Goal: Contribute content: Contribute content

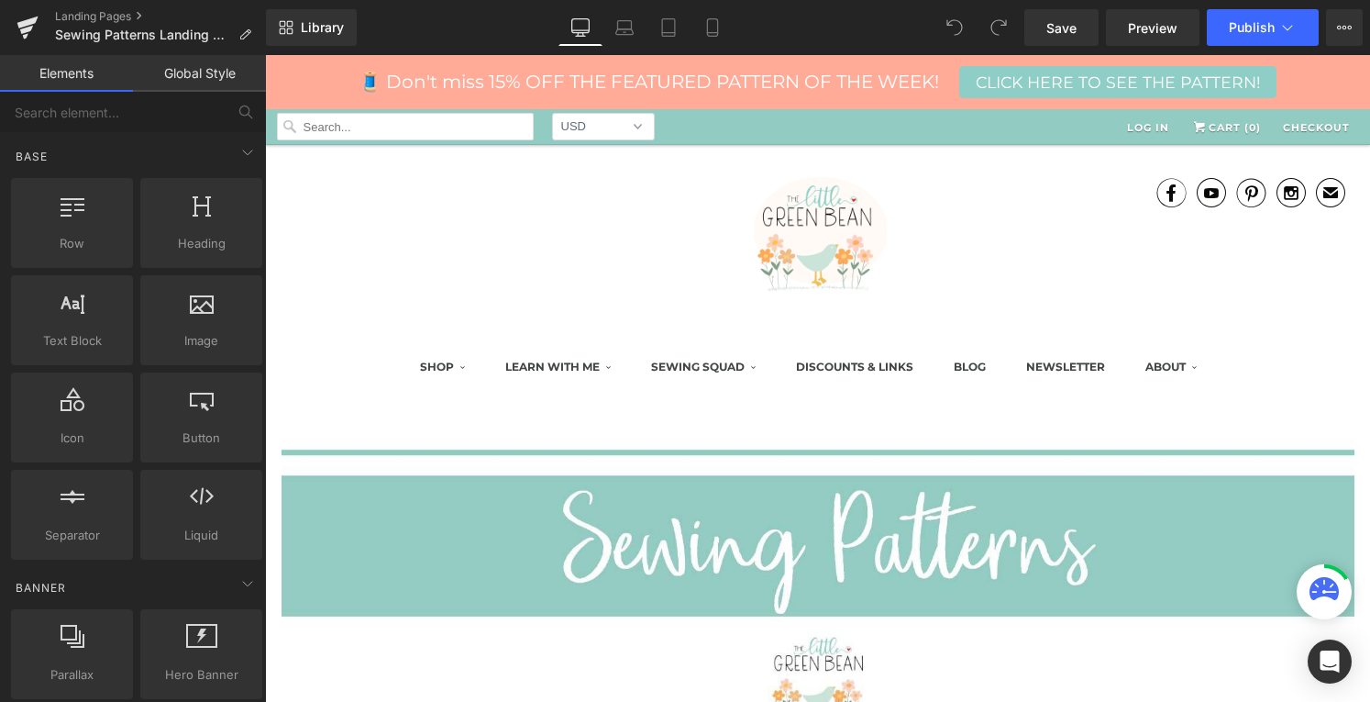
scroll to position [567, 0]
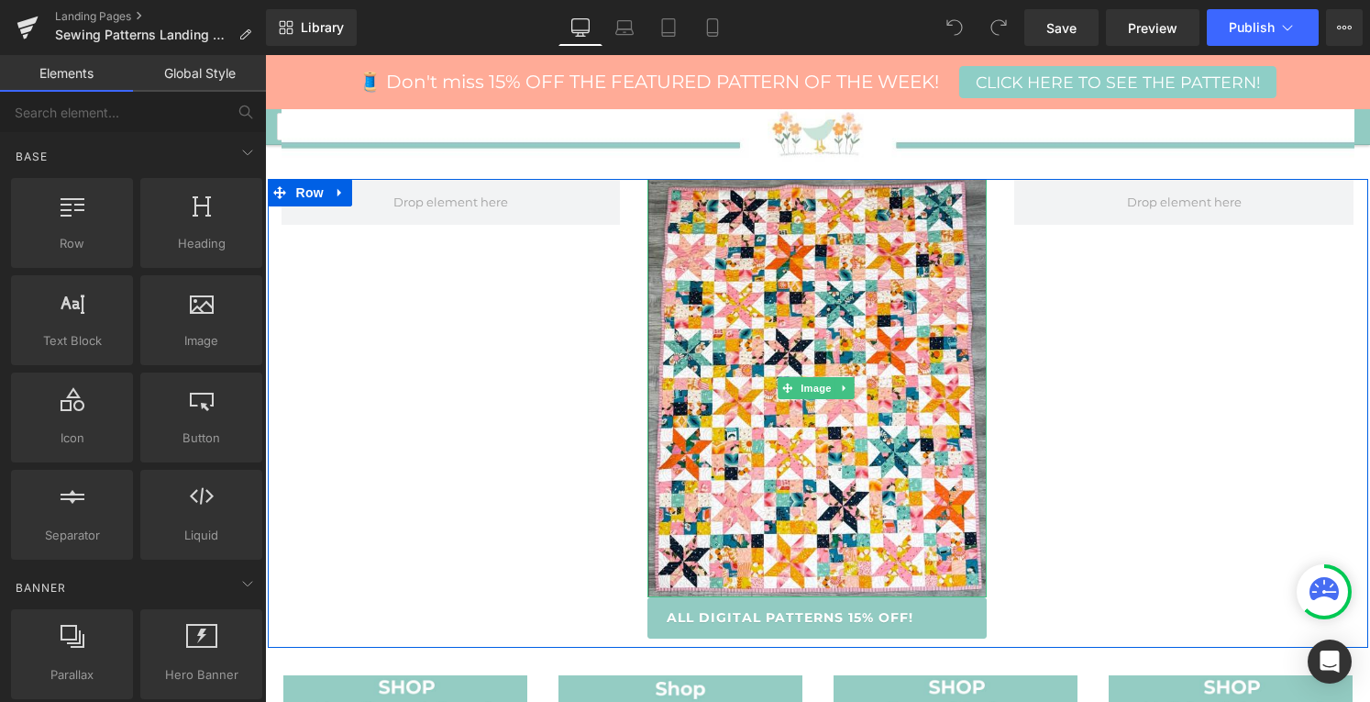
click at [751, 555] on img at bounding box center [816, 388] width 339 height 418
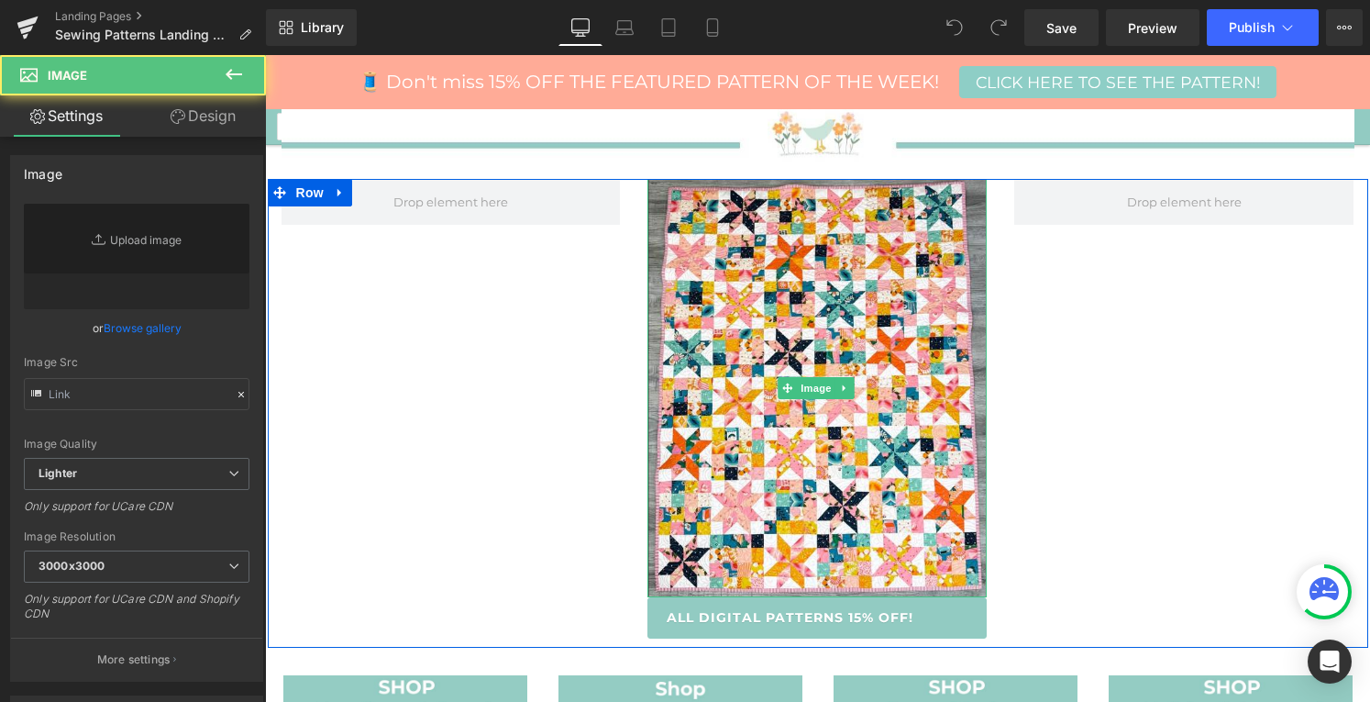
type input "[URL][DOMAIN_NAME]"
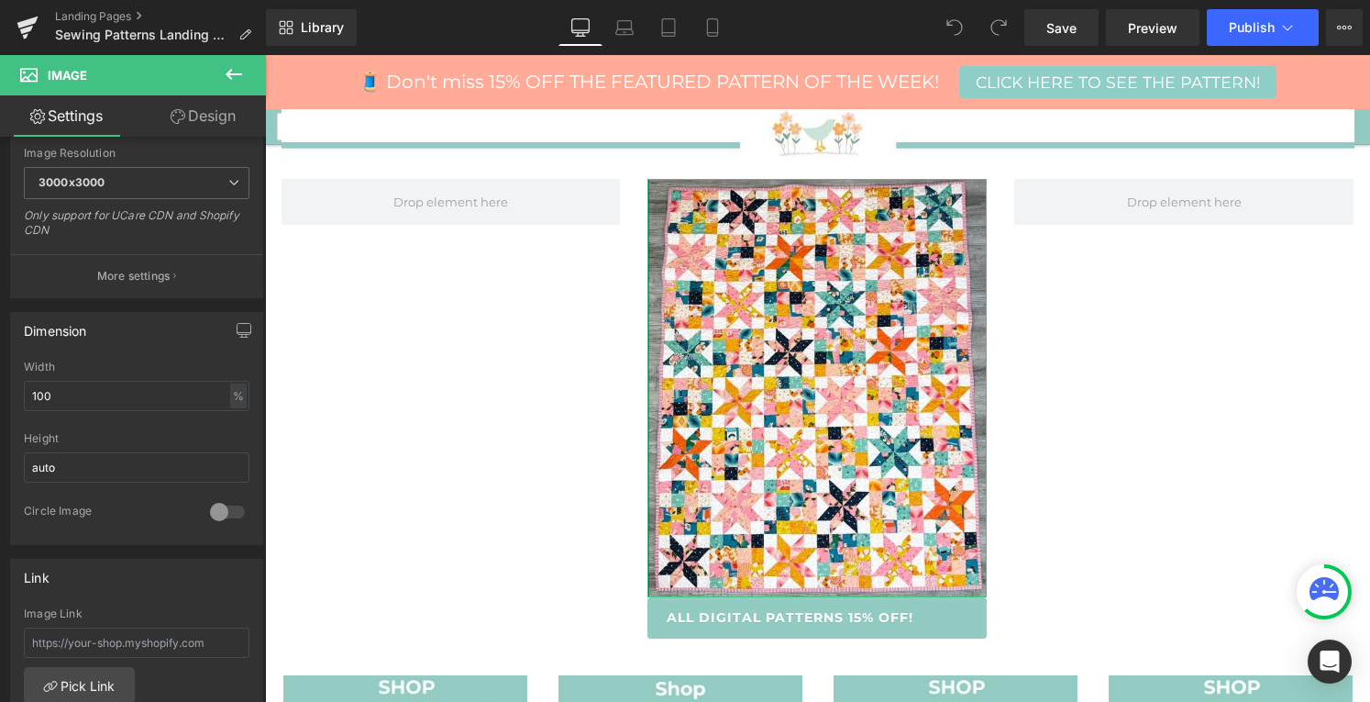
scroll to position [0, 0]
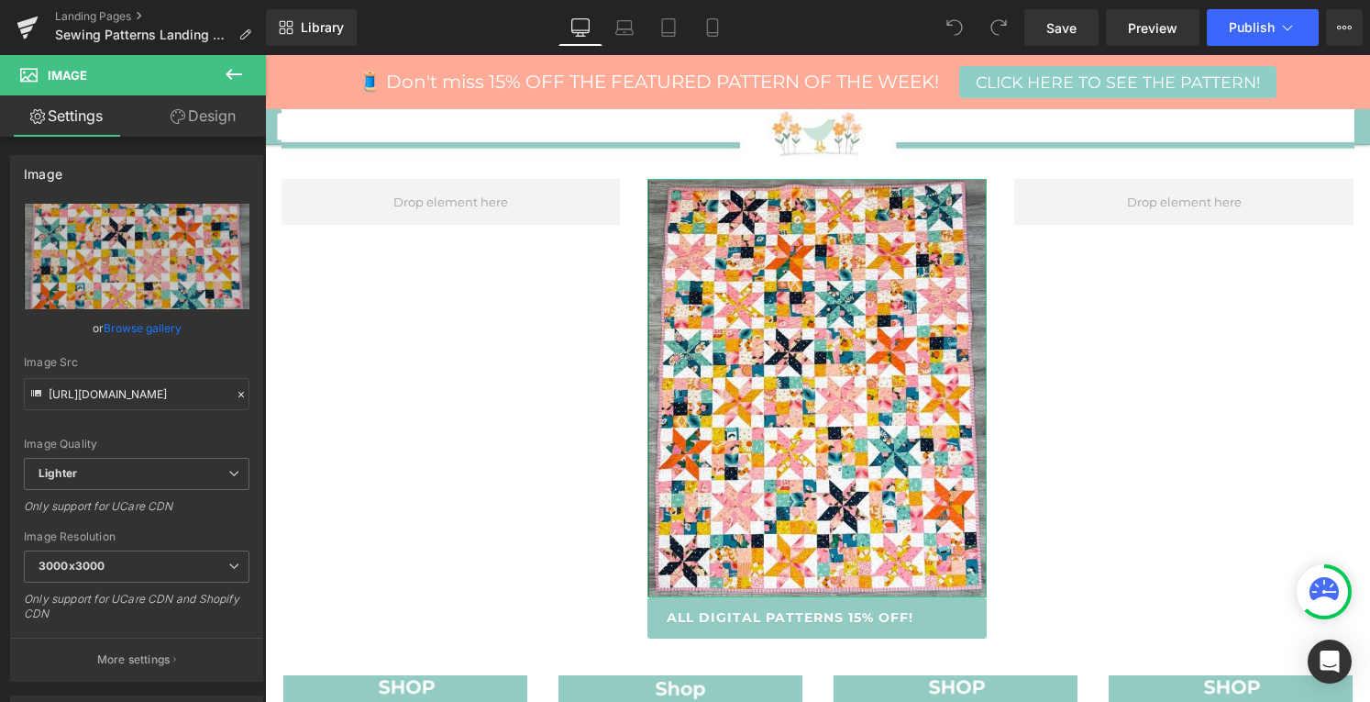
click at [155, 322] on link "Browse gallery" at bounding box center [143, 328] width 78 height 32
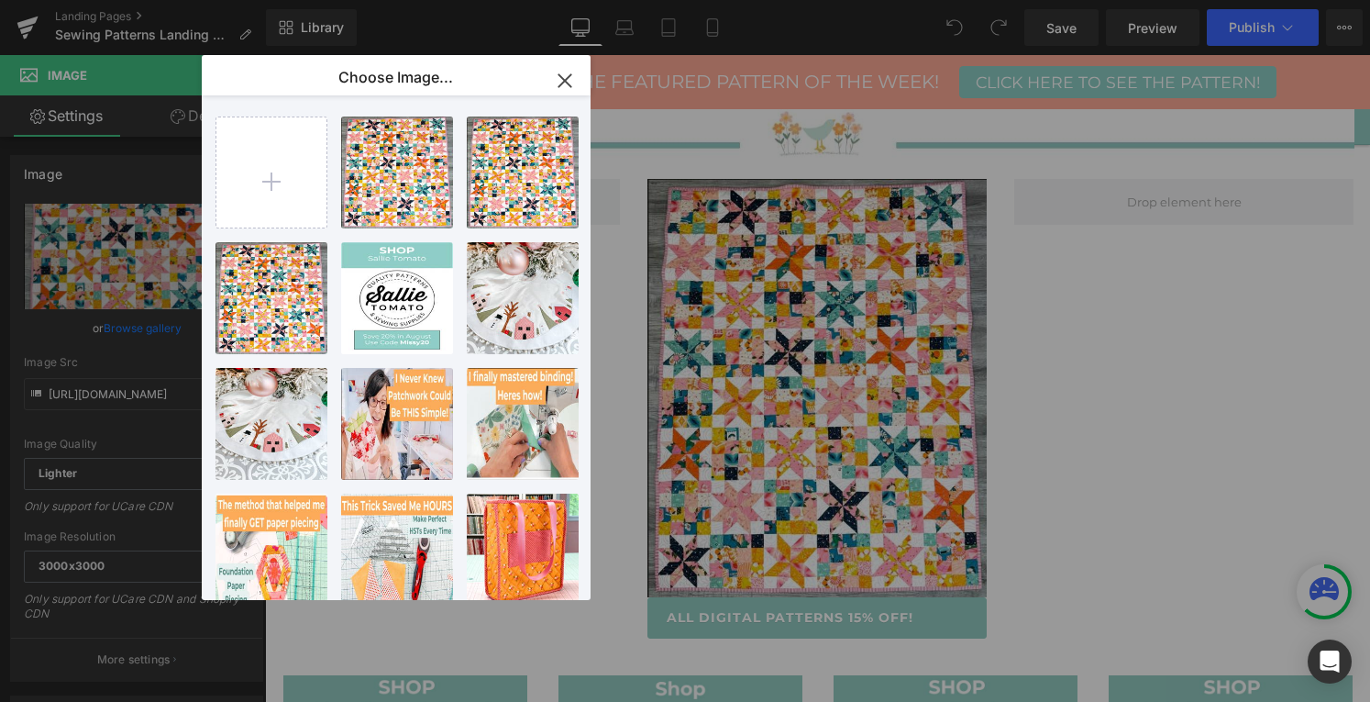
click at [281, 186] on input "file" at bounding box center [271, 172] width 110 height 110
type input "C:\fakepath\IMG_19792.jpg"
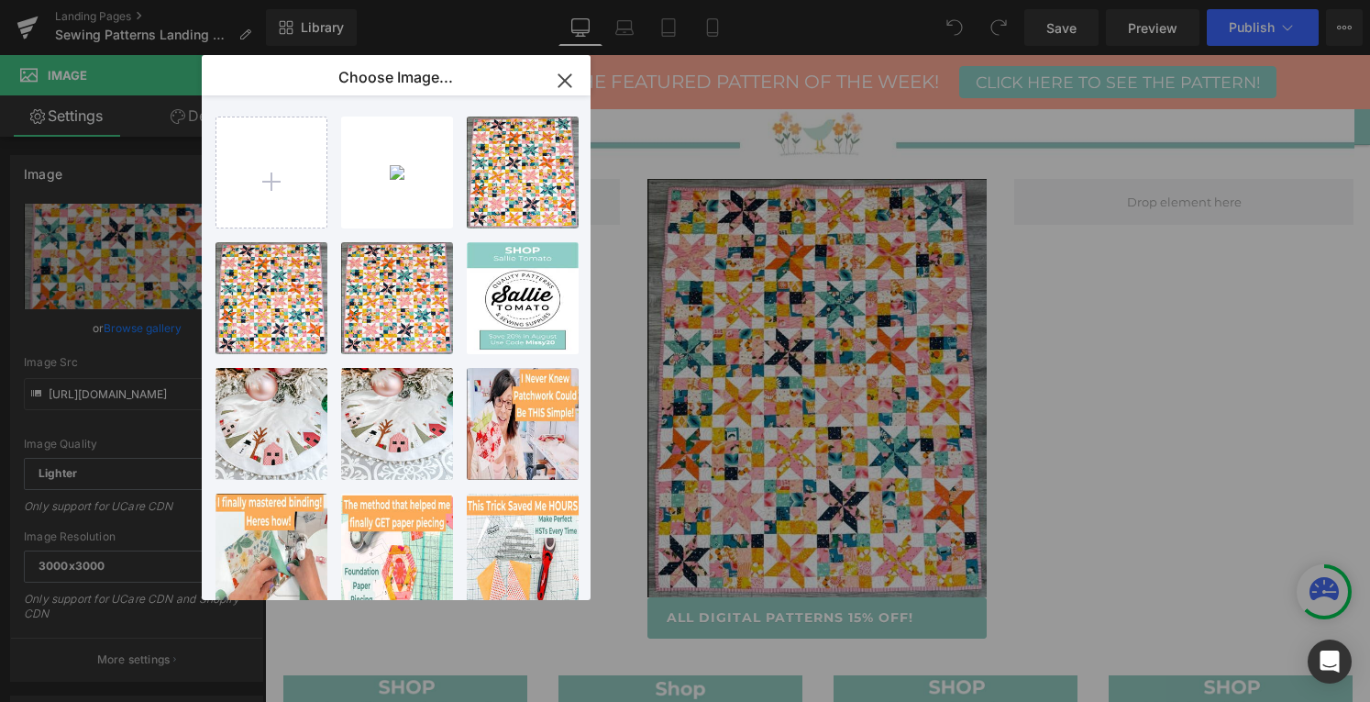
click at [0, 0] on div "IMG_197...9792.jpg 1.84 MB" at bounding box center [0, 0] width 0 height 0
type input "[URL][DOMAIN_NAME]"
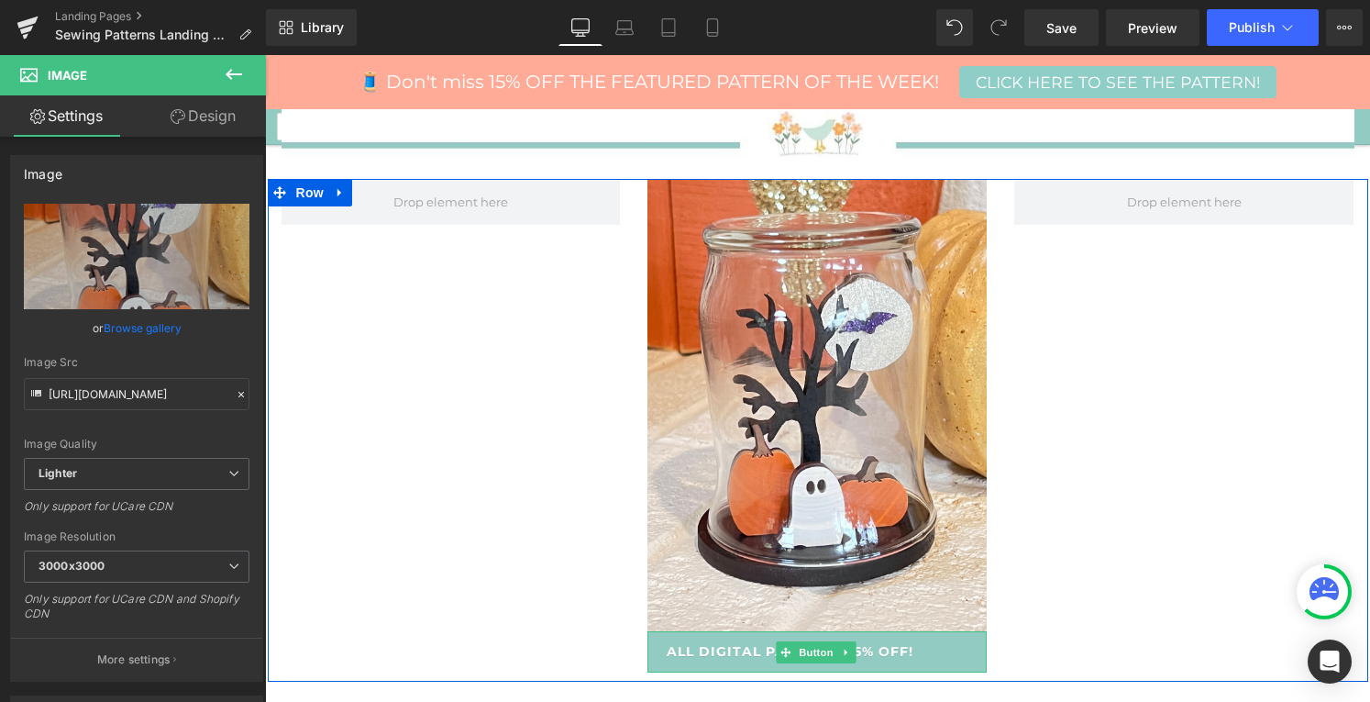
click at [807, 651] on span "Button" at bounding box center [816, 652] width 42 height 22
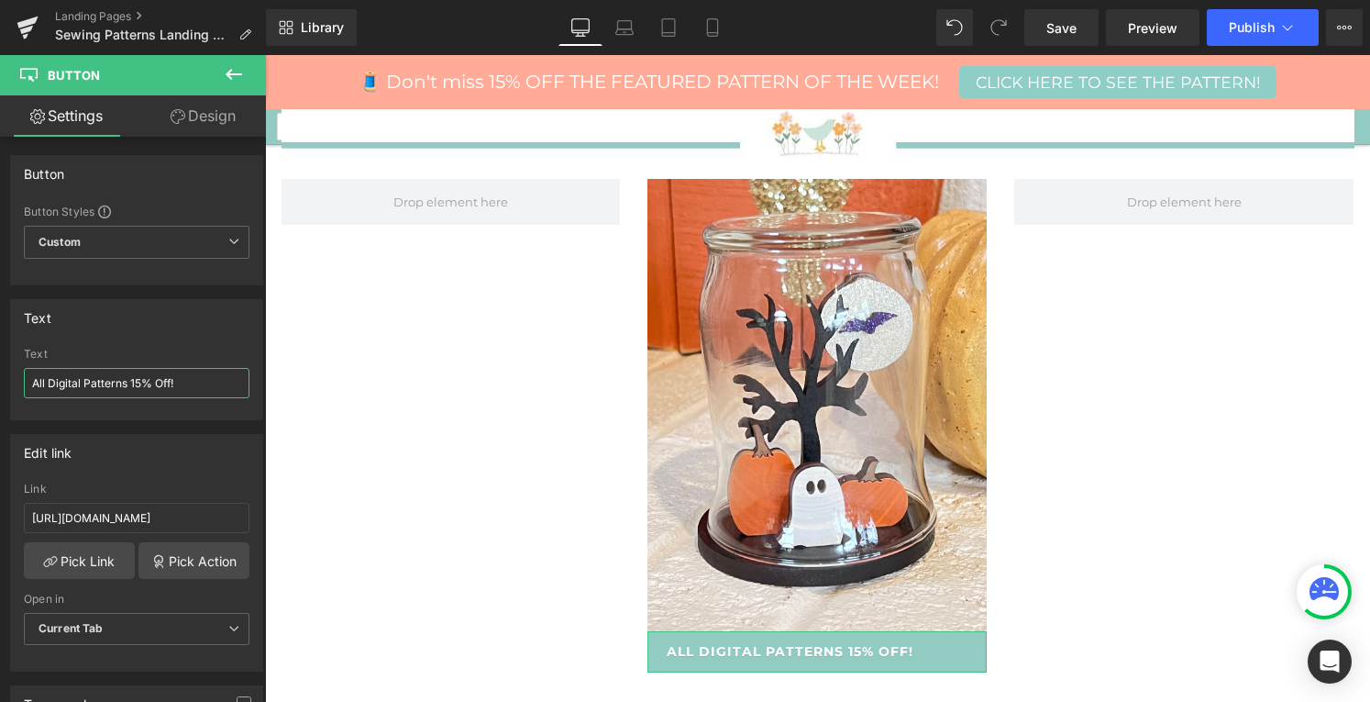
drag, startPoint x: 127, startPoint y: 382, endPoint x: 50, endPoint y: 384, distance: 76.1
click at [50, 384] on input "All Digital Patterns 15% Off!" at bounding box center [137, 383] width 226 height 30
type input "All Fall & [DATE] Kits 15% Off!"
click at [167, 507] on input "[URL][DOMAIN_NAME]" at bounding box center [137, 518] width 226 height 30
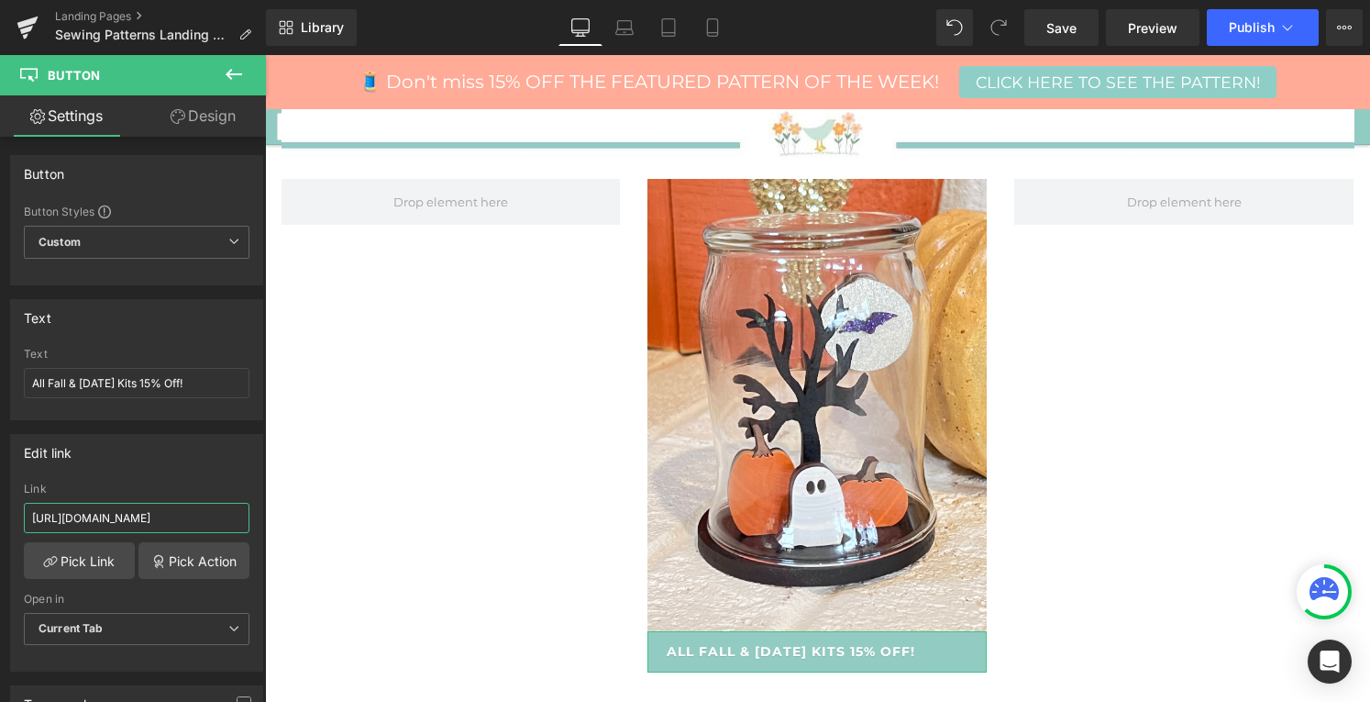
click at [167, 507] on input "[URL][DOMAIN_NAME]" at bounding box center [137, 518] width 226 height 30
paste input "@xMRG^rbu$9t"
drag, startPoint x: 136, startPoint y: 515, endPoint x: 4, endPoint y: 509, distance: 132.2
click at [4, 509] on div "Edit link @xMRG^rbu$9t Link @xMRG^rbu$9t Pick Link Pick Action Current Tab New …" at bounding box center [137, 545] width 274 height 251
paste input "[URL][DOMAIN_NAME]"
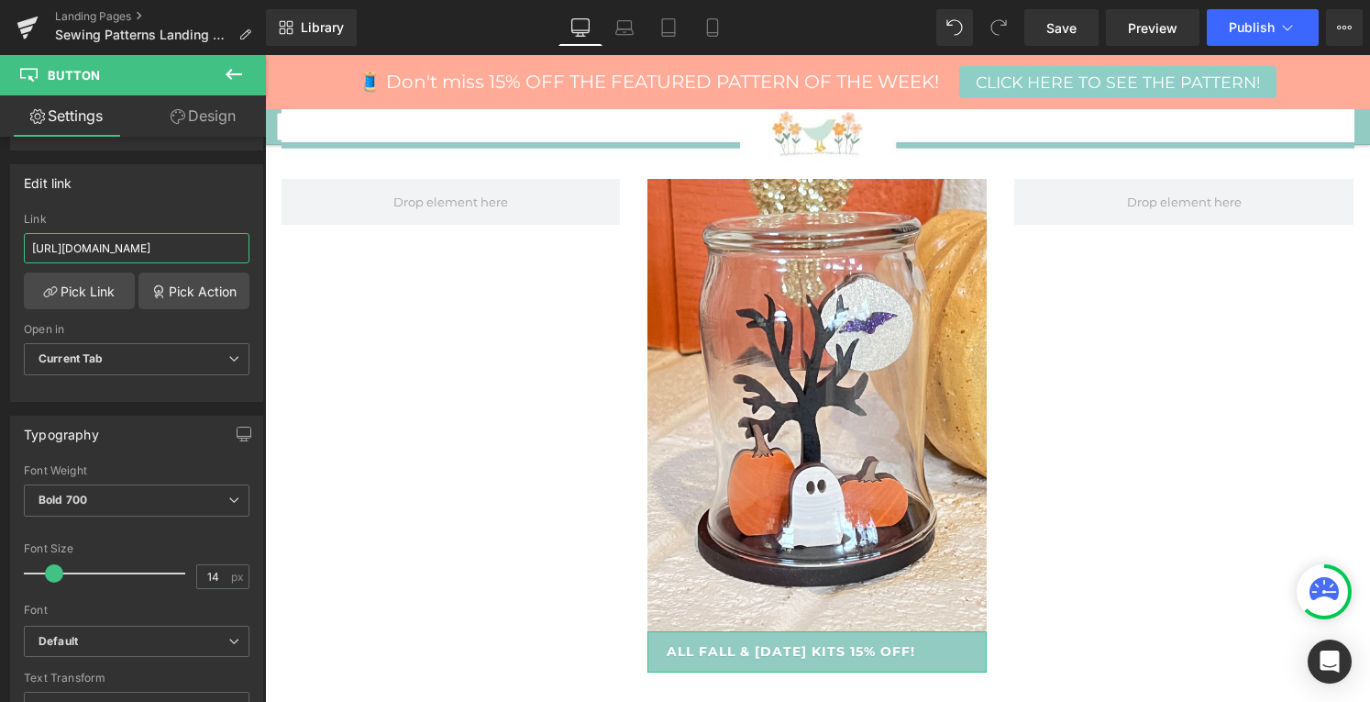
scroll to position [814, 0]
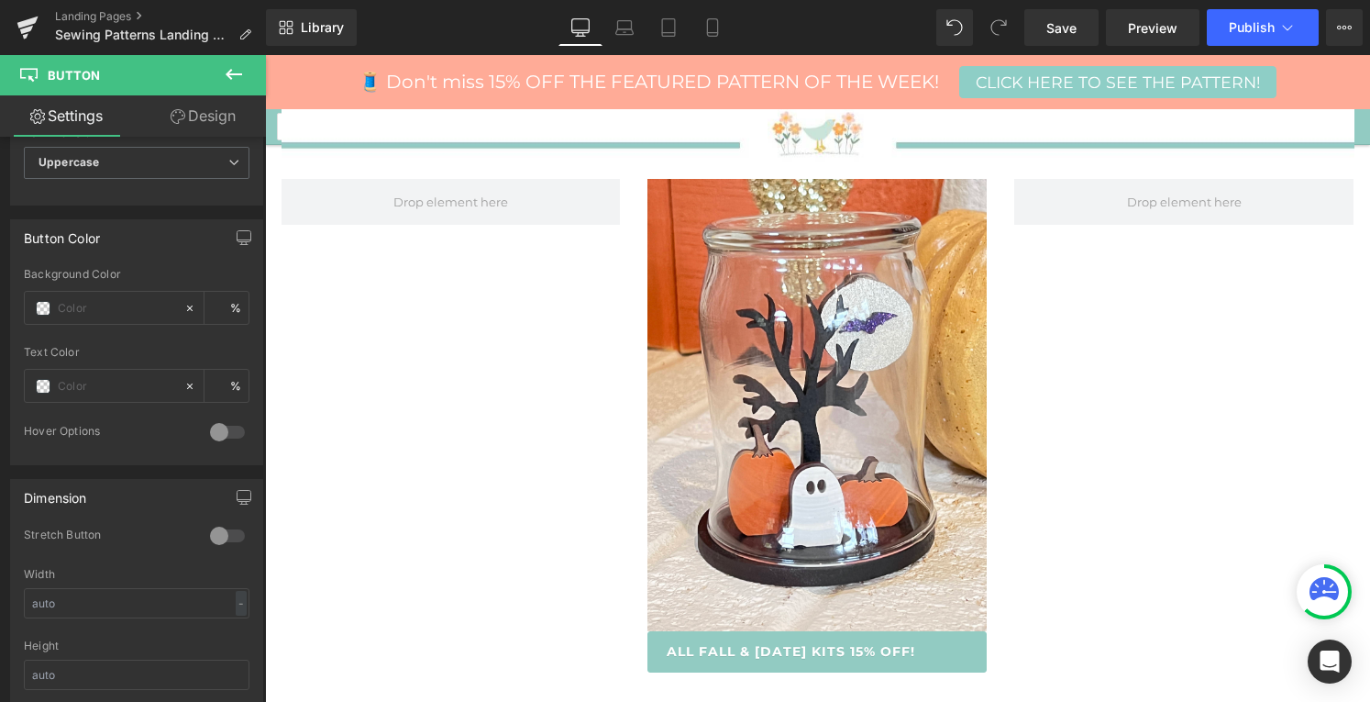
type input "[URL][DOMAIN_NAME]"
click at [1064, 25] on span "Save" at bounding box center [1061, 27] width 30 height 19
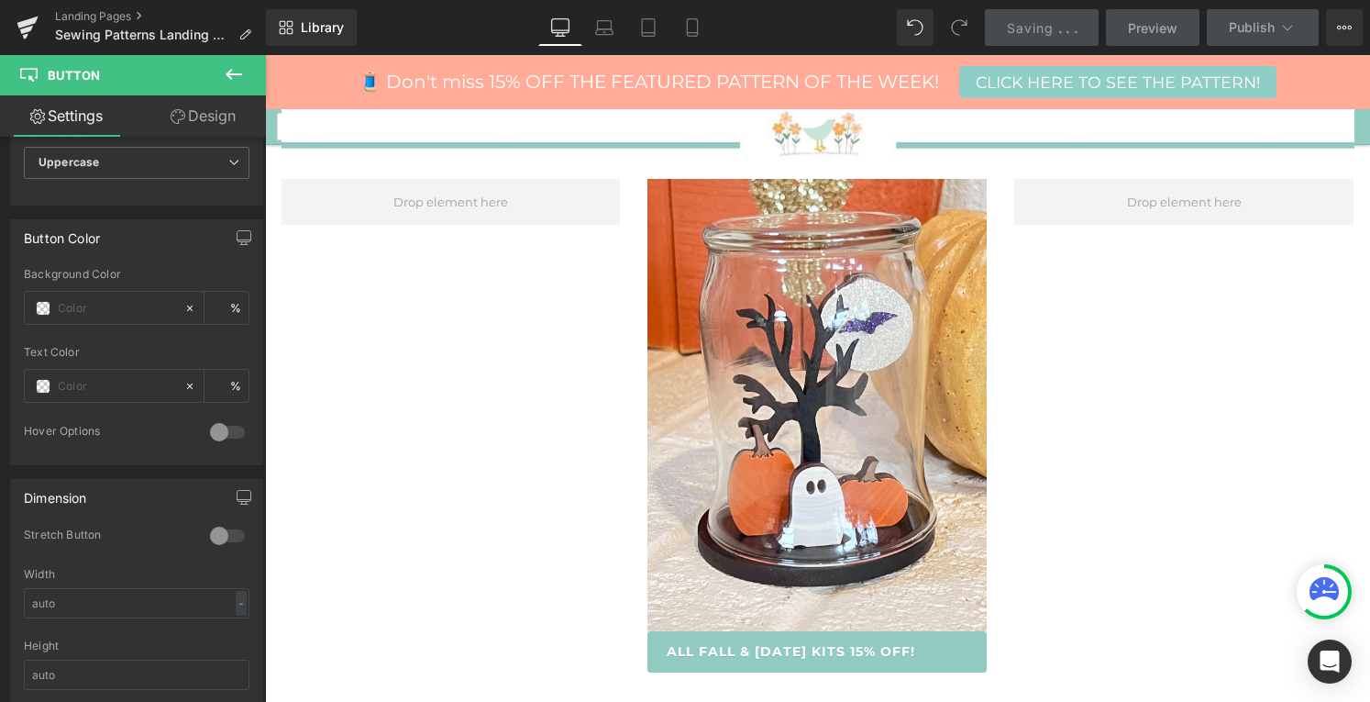
scroll to position [0, 0]
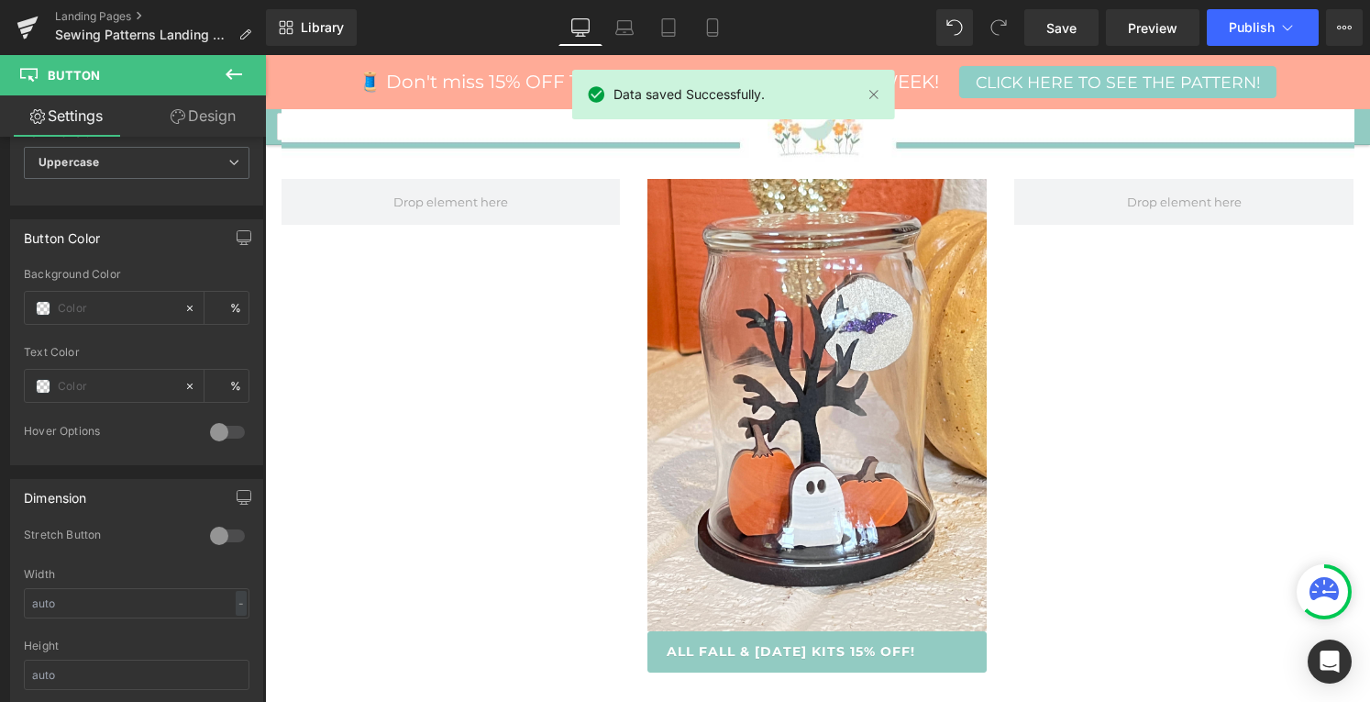
click at [1269, 21] on span "Publish" at bounding box center [1252, 27] width 46 height 15
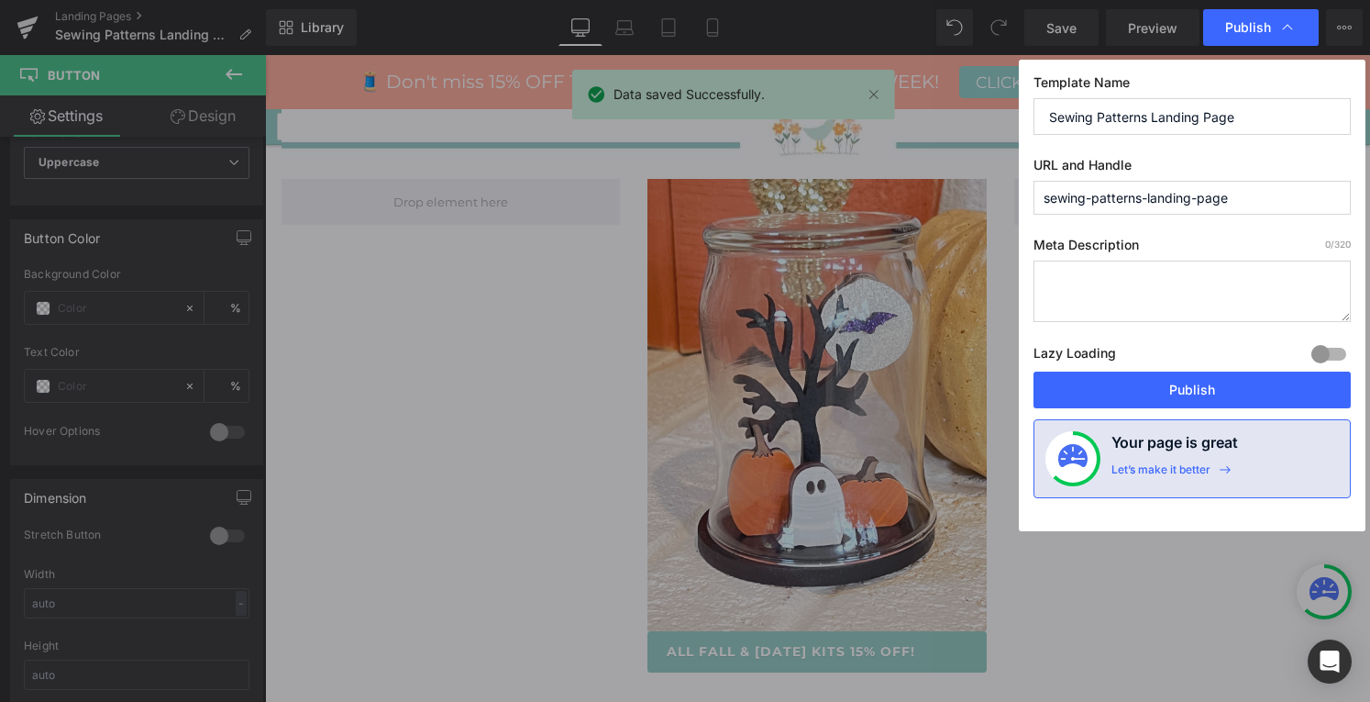
click at [1132, 388] on button "Publish" at bounding box center [1192, 389] width 317 height 37
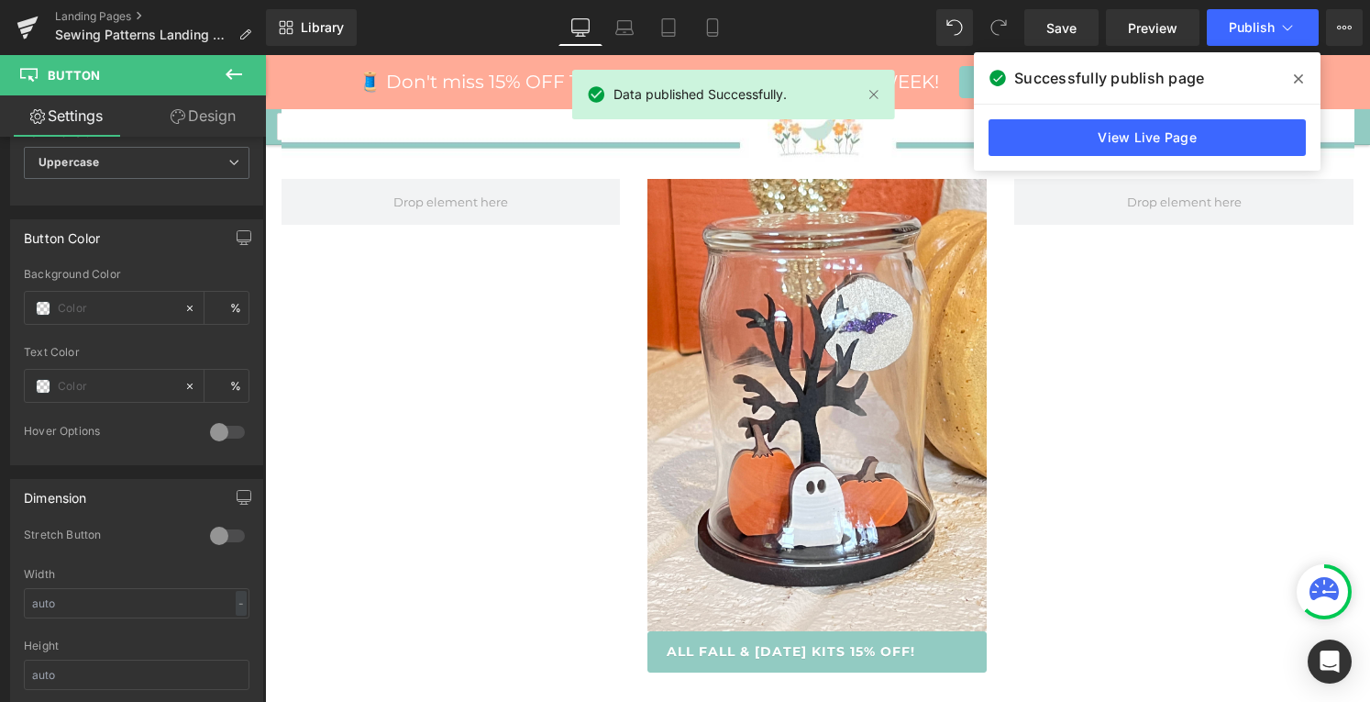
click at [1179, 140] on link "View Live Page" at bounding box center [1147, 137] width 317 height 37
